Goal: Information Seeking & Learning: Learn about a topic

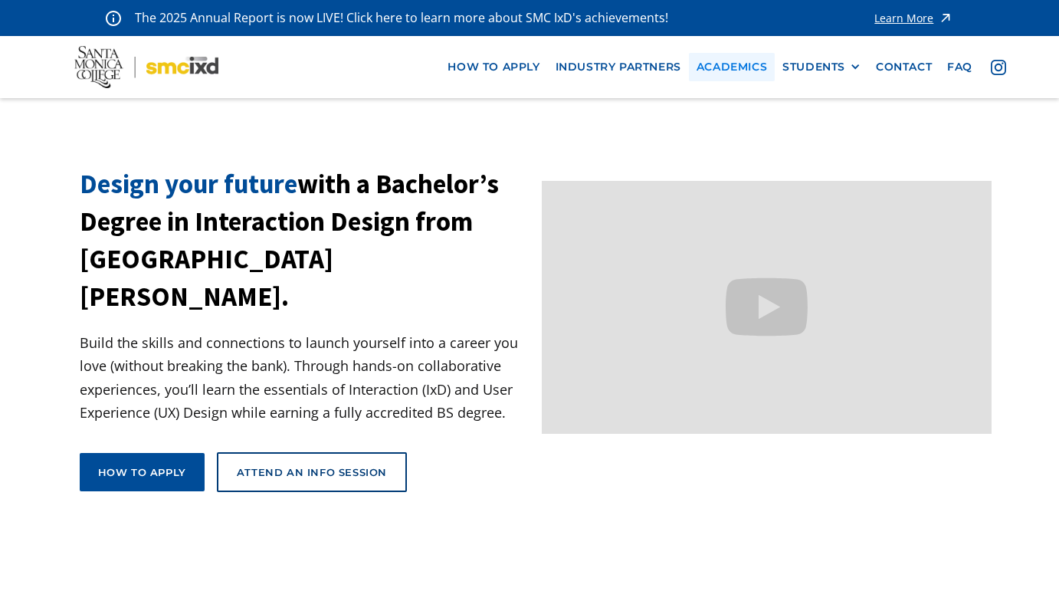
click at [740, 66] on link "Academics" at bounding box center [732, 67] width 86 height 28
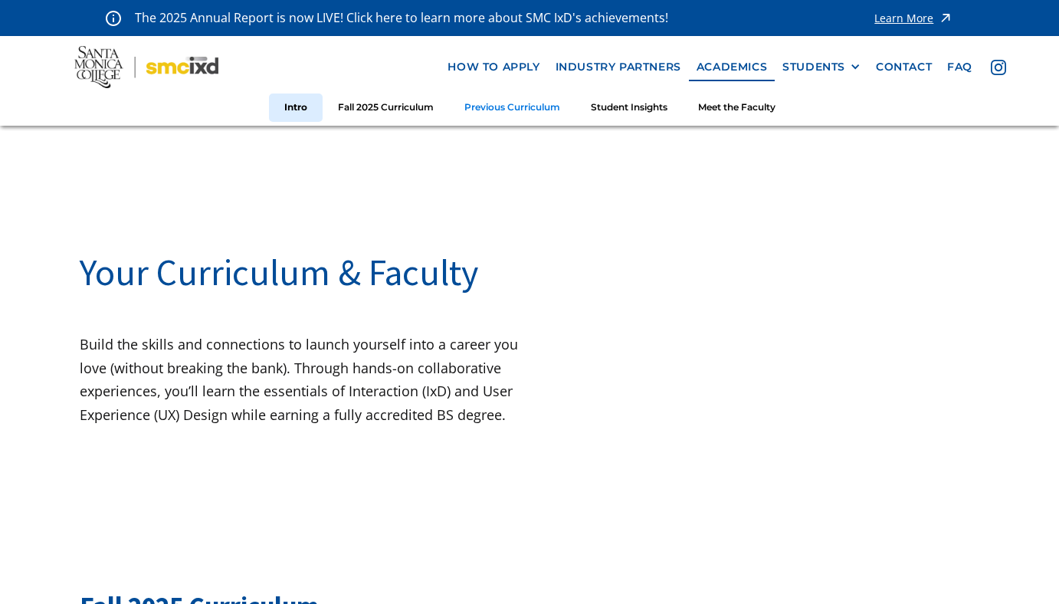
click at [520, 112] on link "Previous Curriculum" at bounding box center [512, 108] width 126 height 28
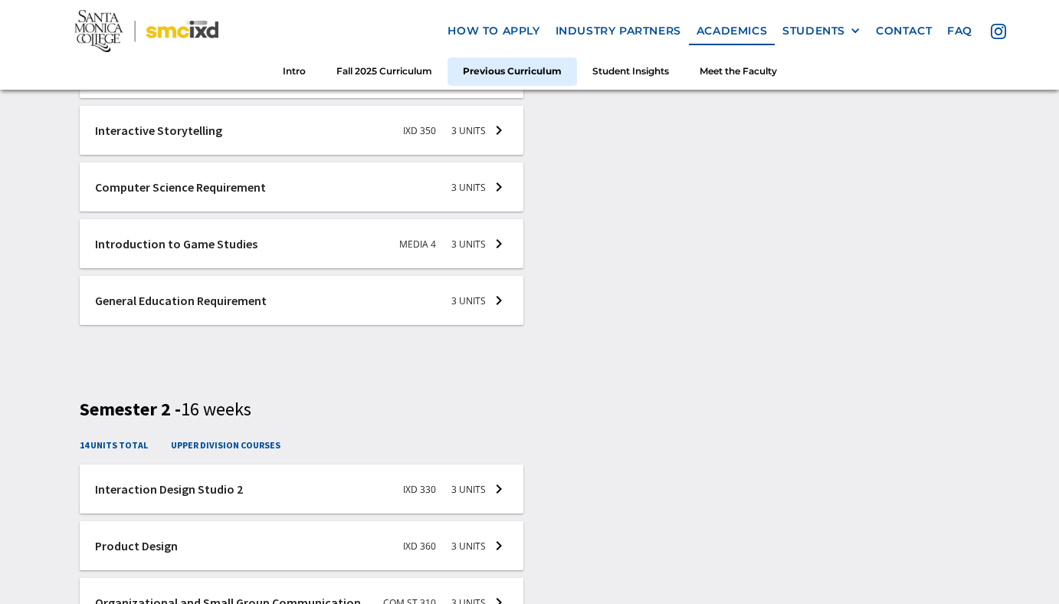
scroll to position [2392, 0]
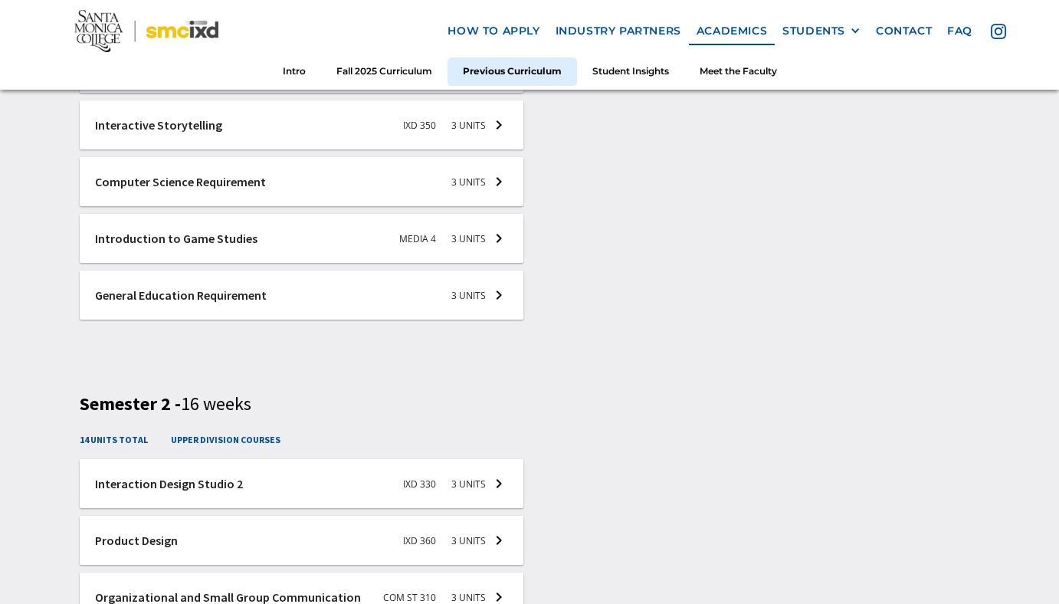
click at [488, 198] on div at bounding box center [302, 181] width 444 height 49
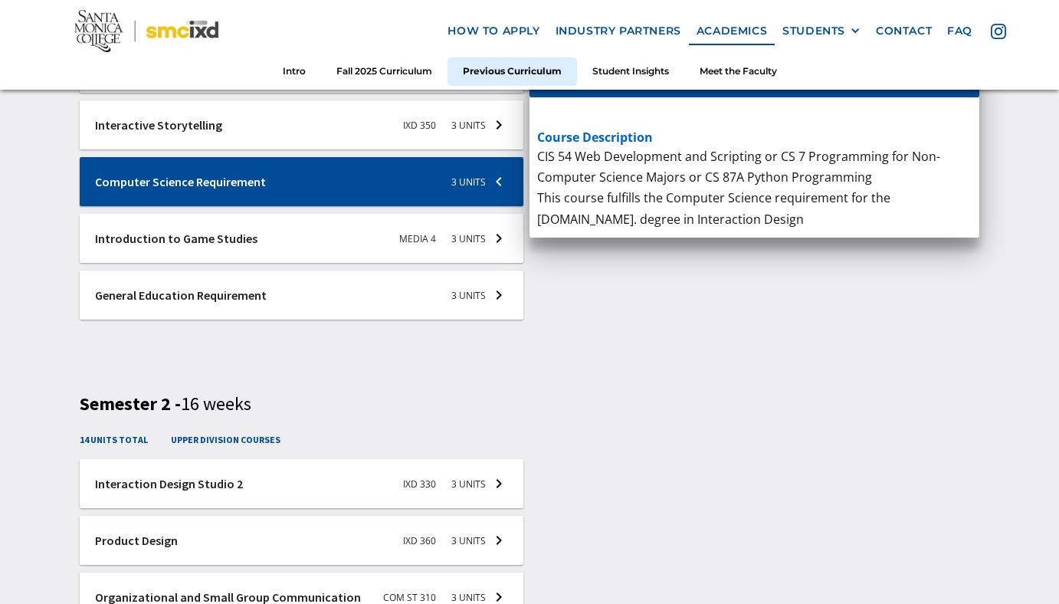
click at [488, 197] on div at bounding box center [302, 181] width 444 height 49
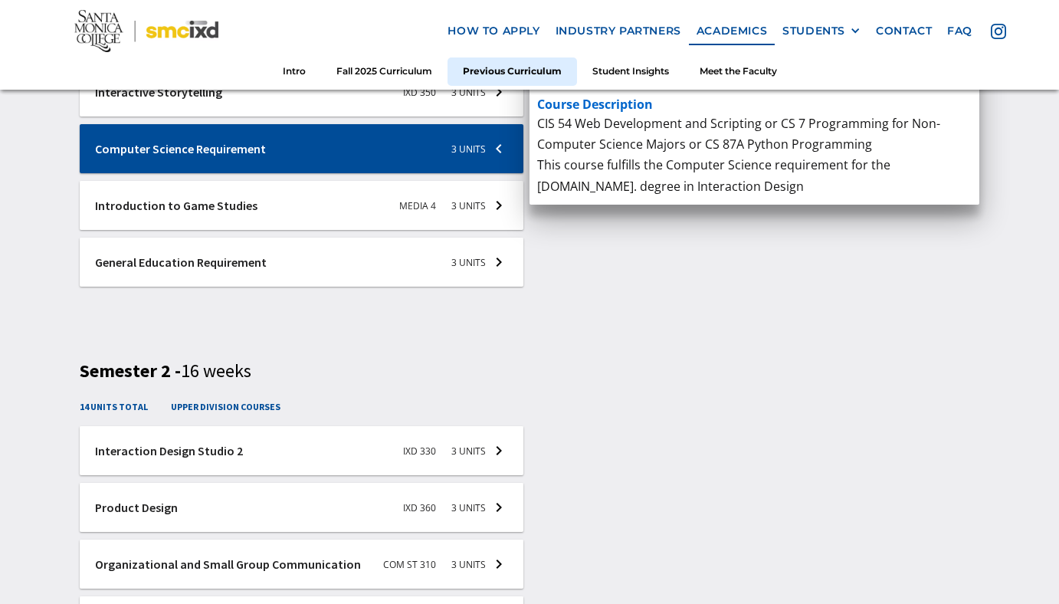
scroll to position [2425, 0]
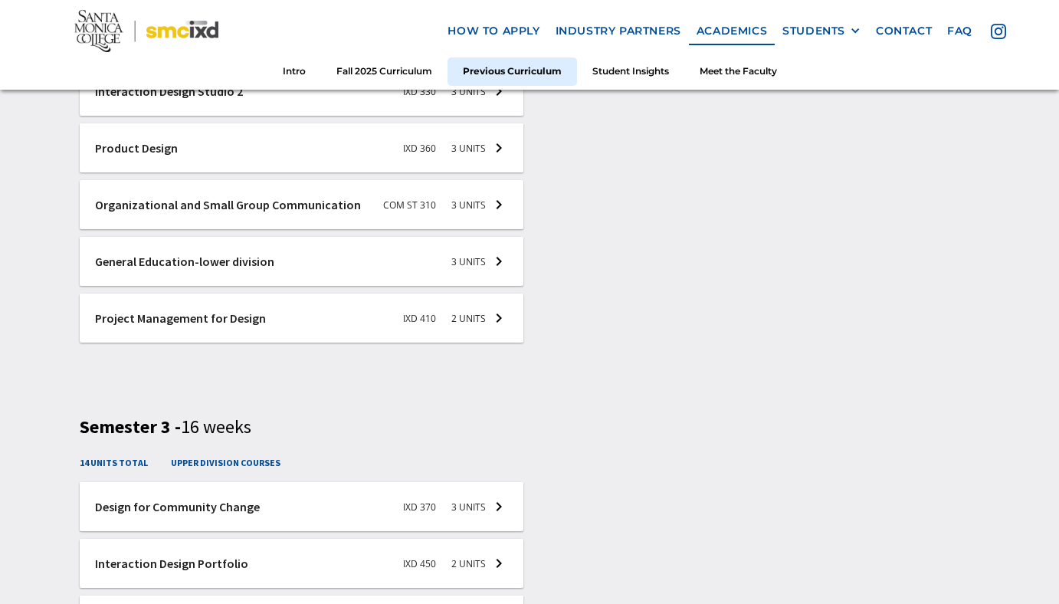
scroll to position [2785, 0]
click at [476, 225] on div at bounding box center [302, 203] width 444 height 49
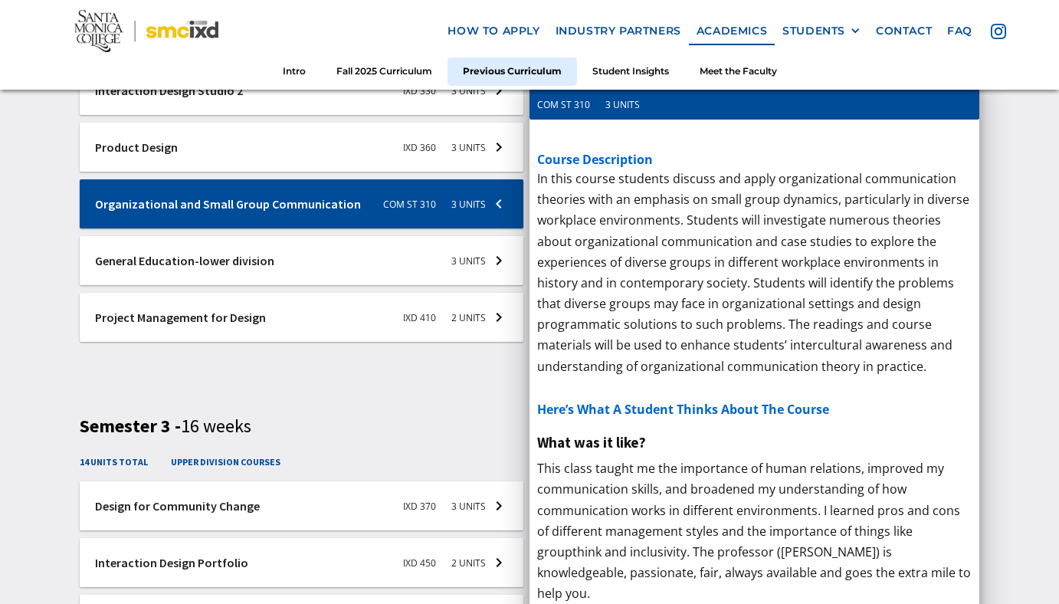
click at [476, 224] on div at bounding box center [302, 203] width 444 height 49
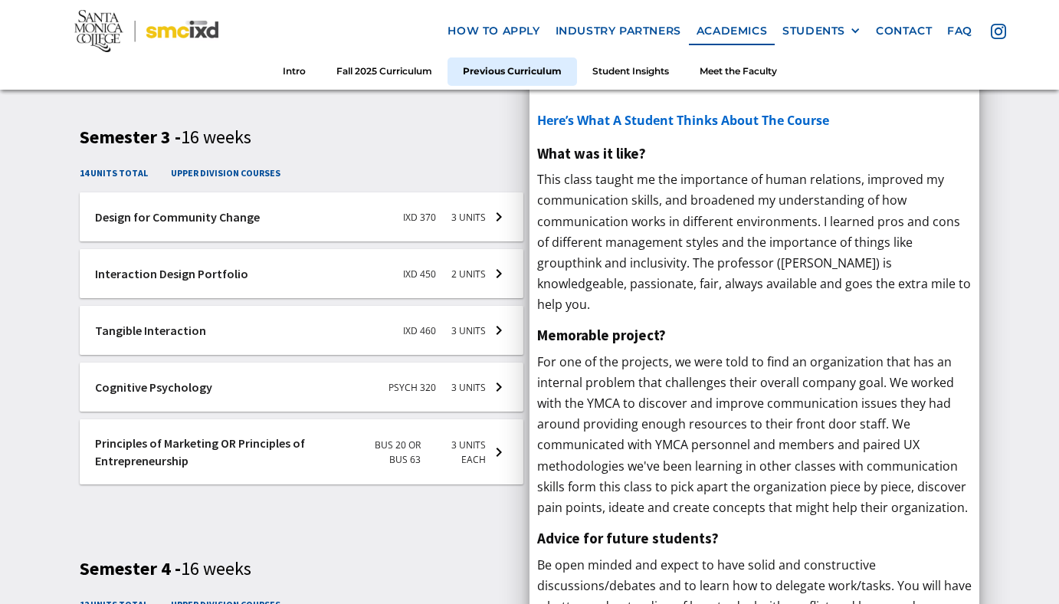
scroll to position [3083, 0]
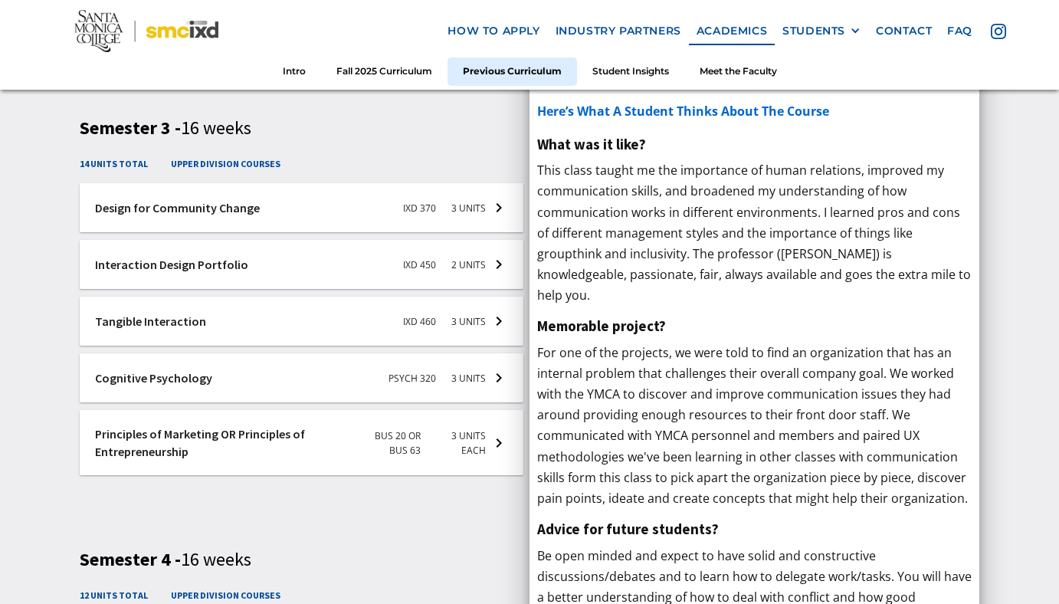
click at [463, 327] on div at bounding box center [302, 321] width 444 height 49
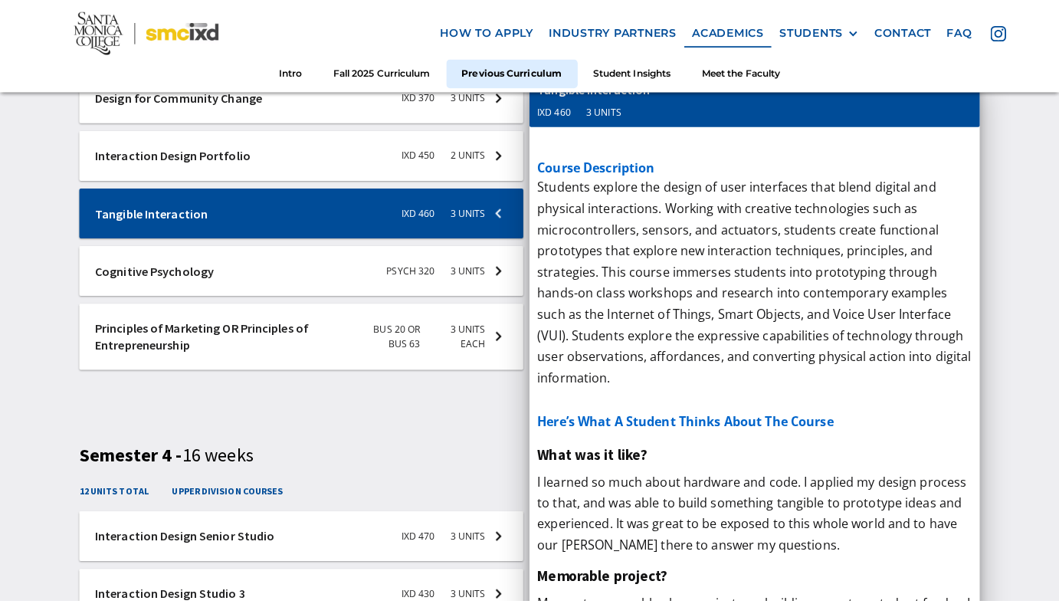
scroll to position [3213, 0]
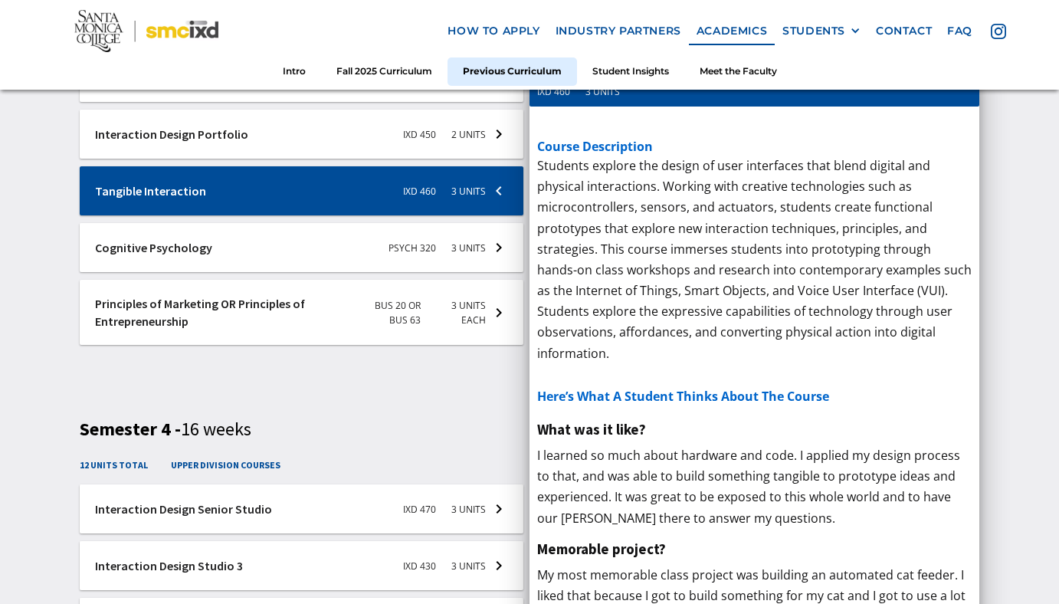
click at [664, 183] on h5 "Principles of Marketing" at bounding box center [754, 175] width 435 height 25
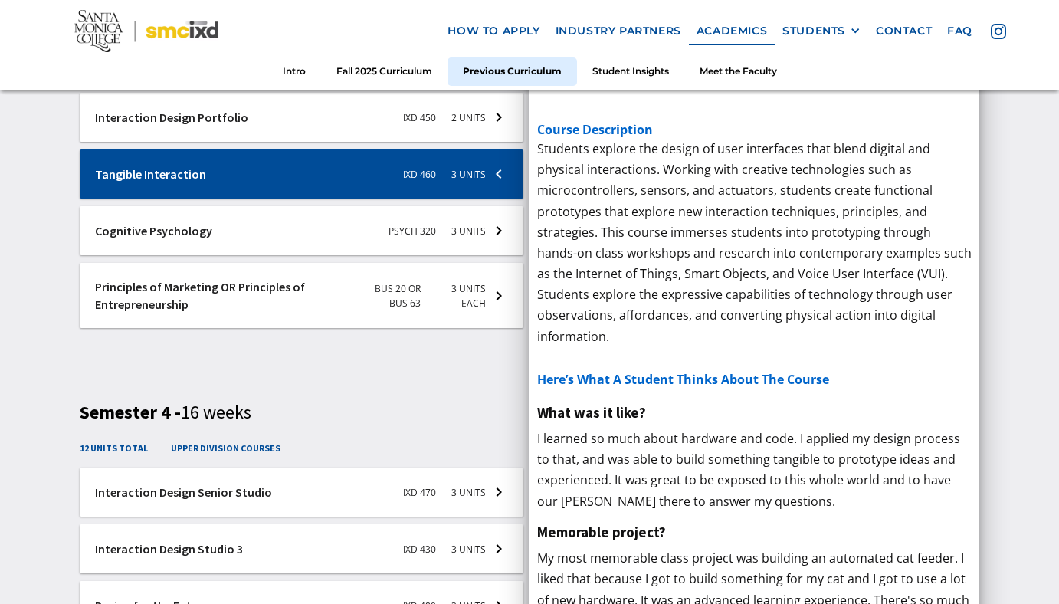
scroll to position [3233, 0]
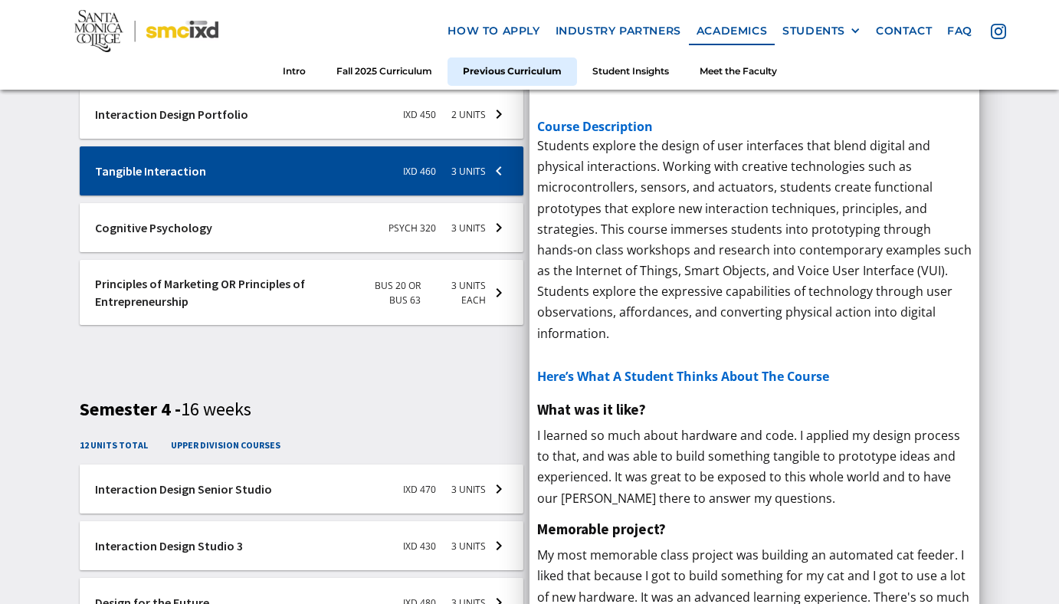
drag, startPoint x: 628, startPoint y: 230, endPoint x: 737, endPoint y: 252, distance: 111.8
click at [737, 252] on p "This course introduces modern business marketing concepts and strategies and fa…" at bounding box center [754, 224] width 435 height 104
click at [626, 231] on p "This course introduces modern business marketing concepts and strategies and fa…" at bounding box center [754, 224] width 435 height 104
drag, startPoint x: 629, startPoint y: 231, endPoint x: 660, endPoint y: 234, distance: 30.7
click at [660, 234] on p "This course introduces modern business marketing concepts and strategies and fa…" at bounding box center [754, 224] width 435 height 104
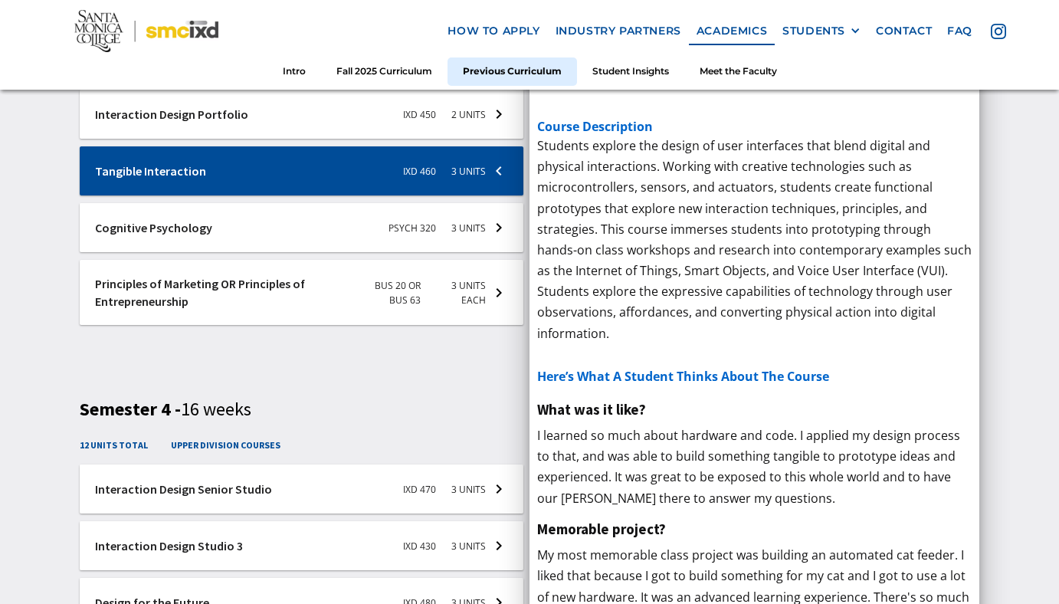
click at [634, 227] on p "This course introduces modern business marketing concepts and strategies and fa…" at bounding box center [754, 224] width 435 height 104
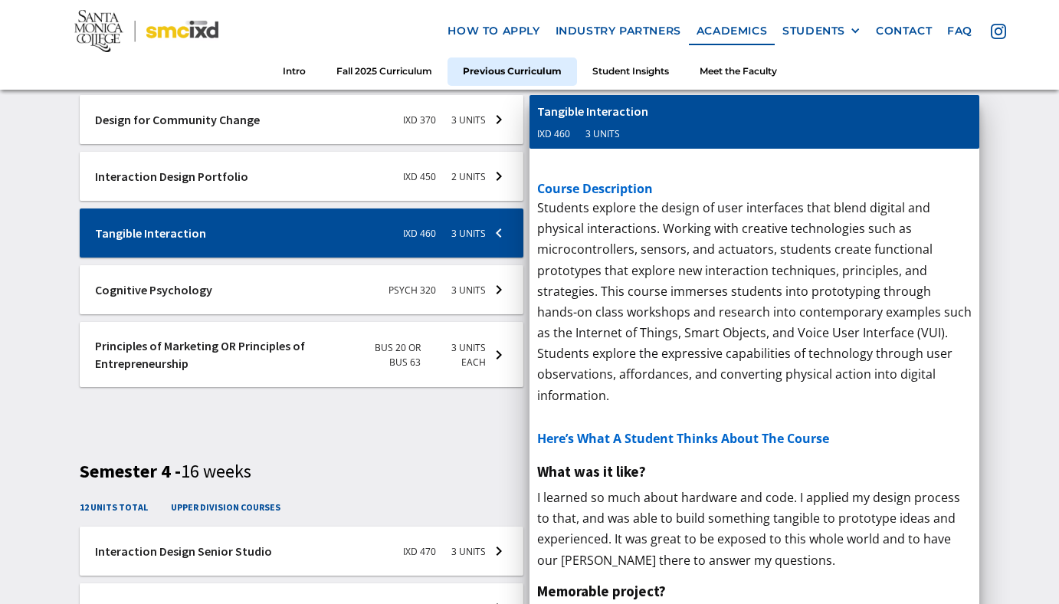
scroll to position [3177, 0]
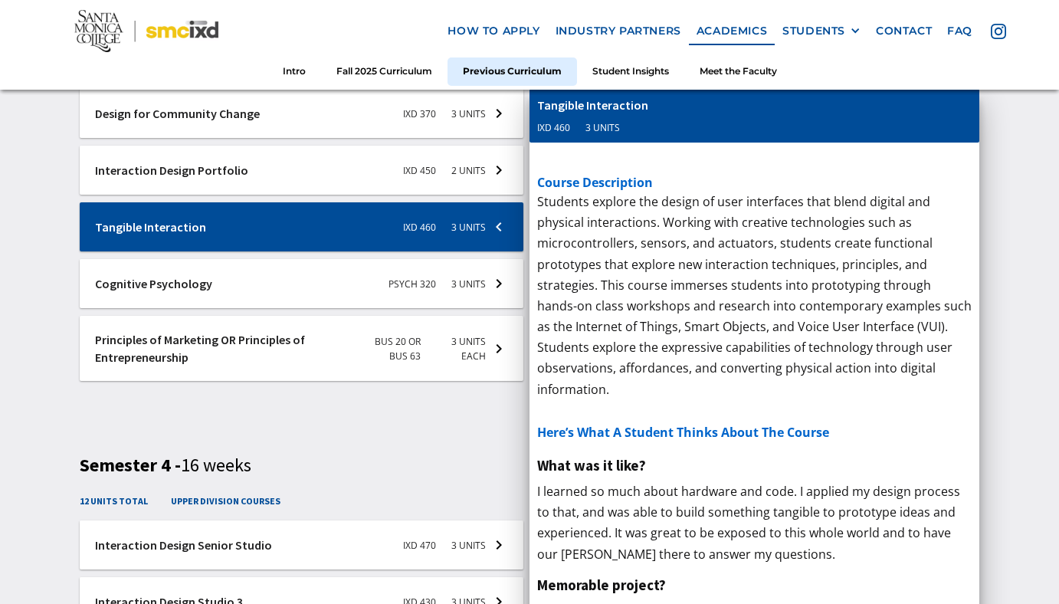
click at [611, 289] on p "This course introduces modern business marketing concepts and strategies and fa…" at bounding box center [754, 280] width 435 height 104
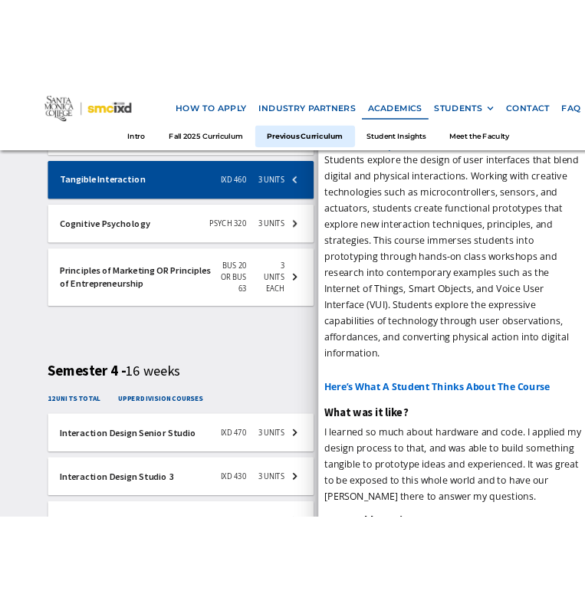
scroll to position [3570, 0]
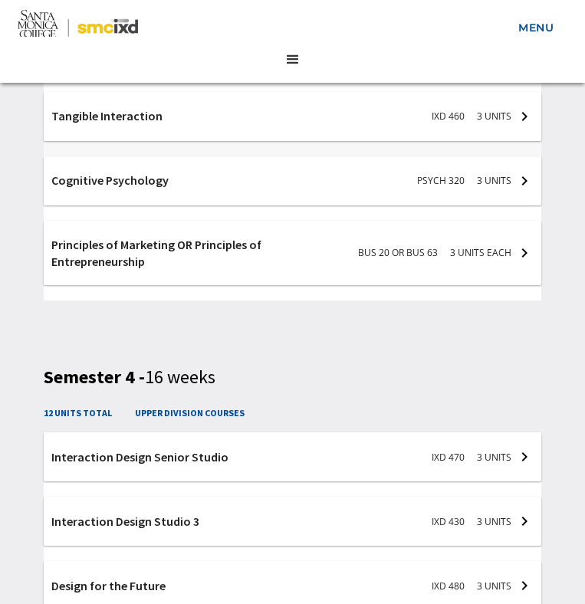
click at [478, 120] on div at bounding box center [292, 120] width 497 height 57
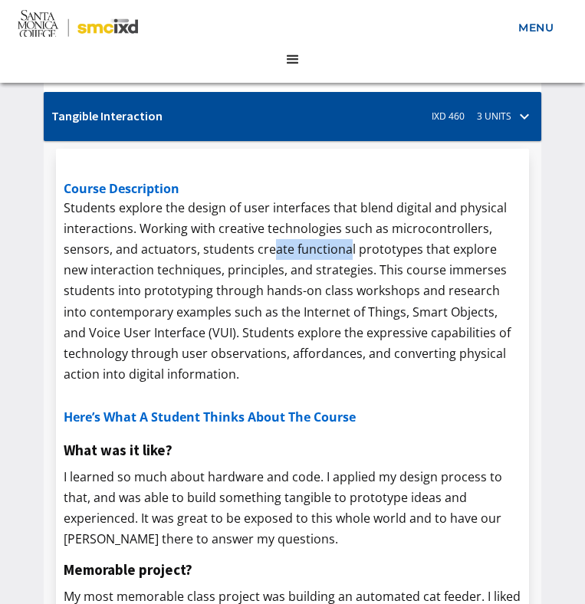
drag, startPoint x: 343, startPoint y: 254, endPoint x: 269, endPoint y: 251, distance: 73.7
click at [269, 251] on p "Students explore the design of user interfaces that blend digital and physical …" at bounding box center [292, 292] width 457 height 188
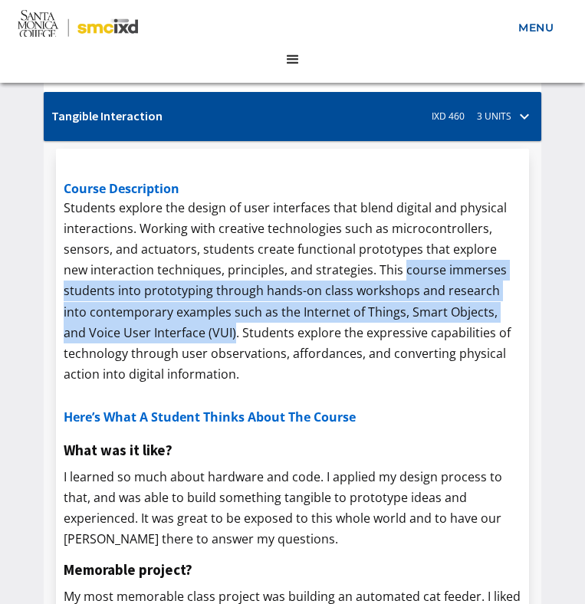
drag, startPoint x: 375, startPoint y: 268, endPoint x: 209, endPoint y: 340, distance: 180.3
click at [209, 340] on p "Students explore the design of user interfaces that blend digital and physical …" at bounding box center [292, 292] width 457 height 188
copy p "course immerses students into prototyping through hands-on class workshops and …"
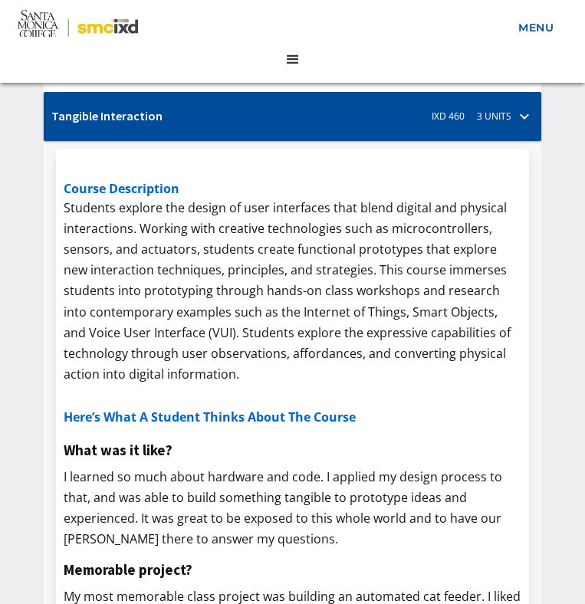
click at [140, 231] on p "Students explore the design of user interfaces that blend digital and physical …" at bounding box center [292, 292] width 457 height 188
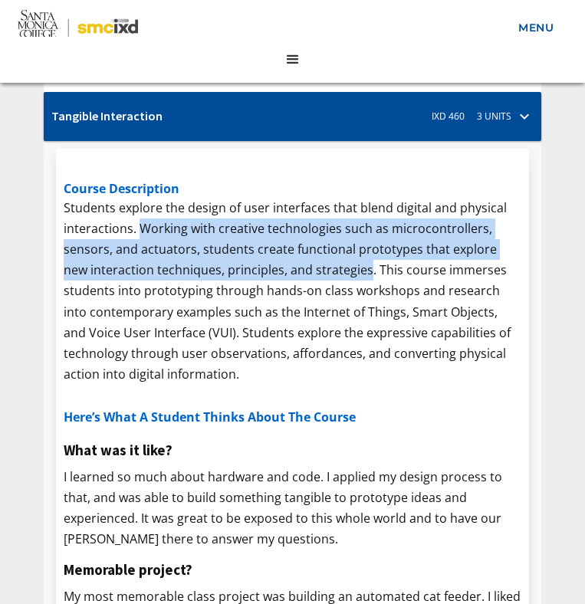
drag, startPoint x: 140, startPoint y: 231, endPoint x: 340, endPoint y: 268, distance: 204.2
click at [340, 268] on p "Students explore the design of user interfaces that blend digital and physical …" at bounding box center [292, 292] width 457 height 188
copy p "Working with creative technologies such as microcontrollers, sensors, and actua…"
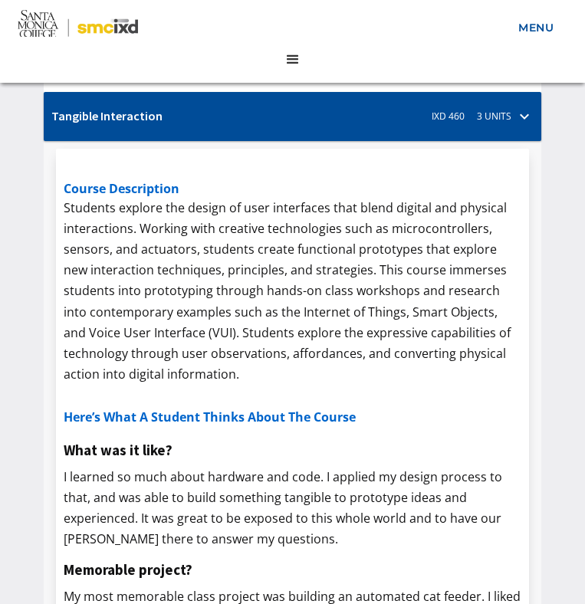
click at [497, 117] on div at bounding box center [292, 120] width 497 height 57
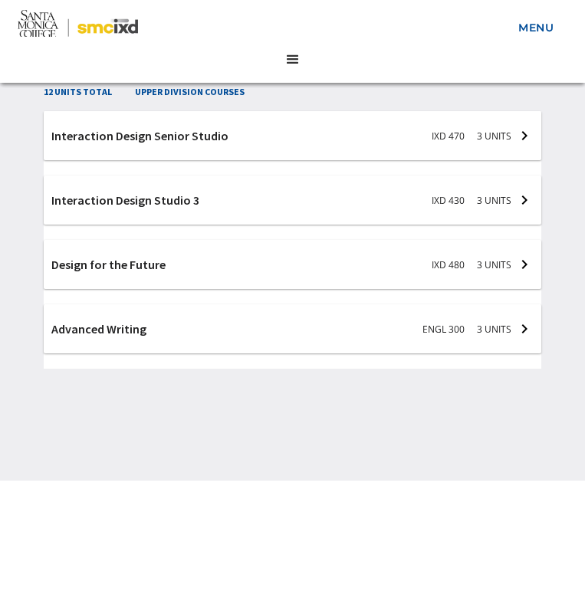
scroll to position [3892, 0]
click at [343, 277] on div at bounding box center [292, 267] width 497 height 57
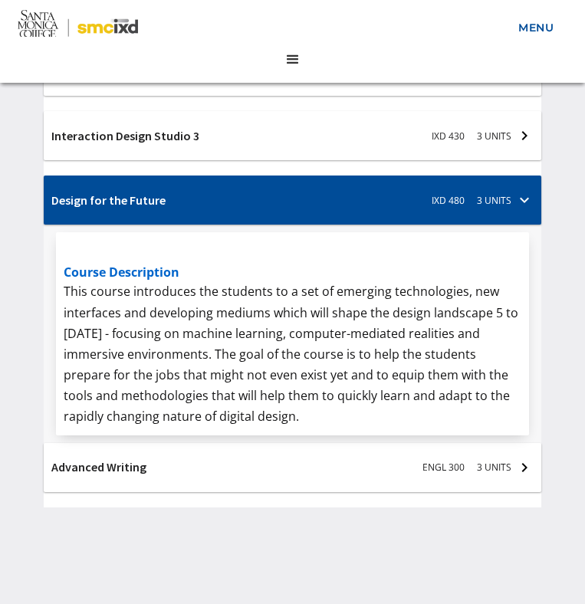
scroll to position [3957, 0]
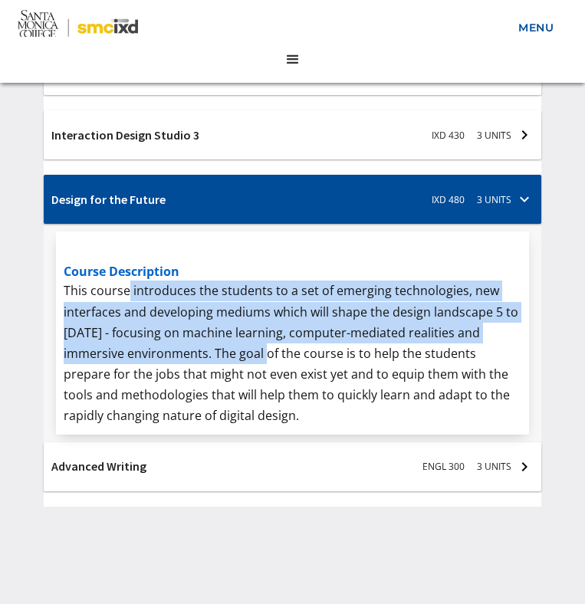
drag, startPoint x: 130, startPoint y: 292, endPoint x: 230, endPoint y: 356, distance: 118.6
click at [230, 356] on p "This course introduces the students to a set of emerging technologies, new inte…" at bounding box center [292, 354] width 457 height 146
copy p "introduces the students to a set of emerging technologies, new interfaces and d…"
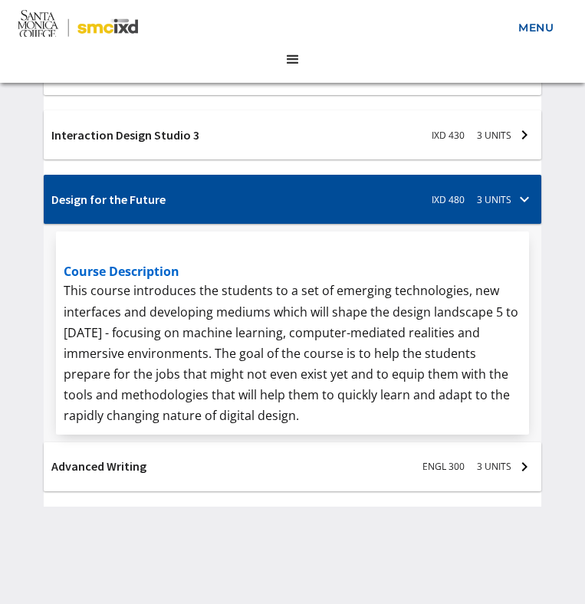
click at [285, 374] on p "This course introduces the students to a set of emerging technologies, new inte…" at bounding box center [292, 354] width 457 height 146
drag, startPoint x: 388, startPoint y: 373, endPoint x: 296, endPoint y: 416, distance: 101.5
click at [296, 416] on p "This course introduces the students to a set of emerging technologies, new inte…" at bounding box center [292, 354] width 457 height 146
copy p "equip them with the tools and methodologies that will help them to quickly lear…"
